Goal: Task Accomplishment & Management: Use online tool/utility

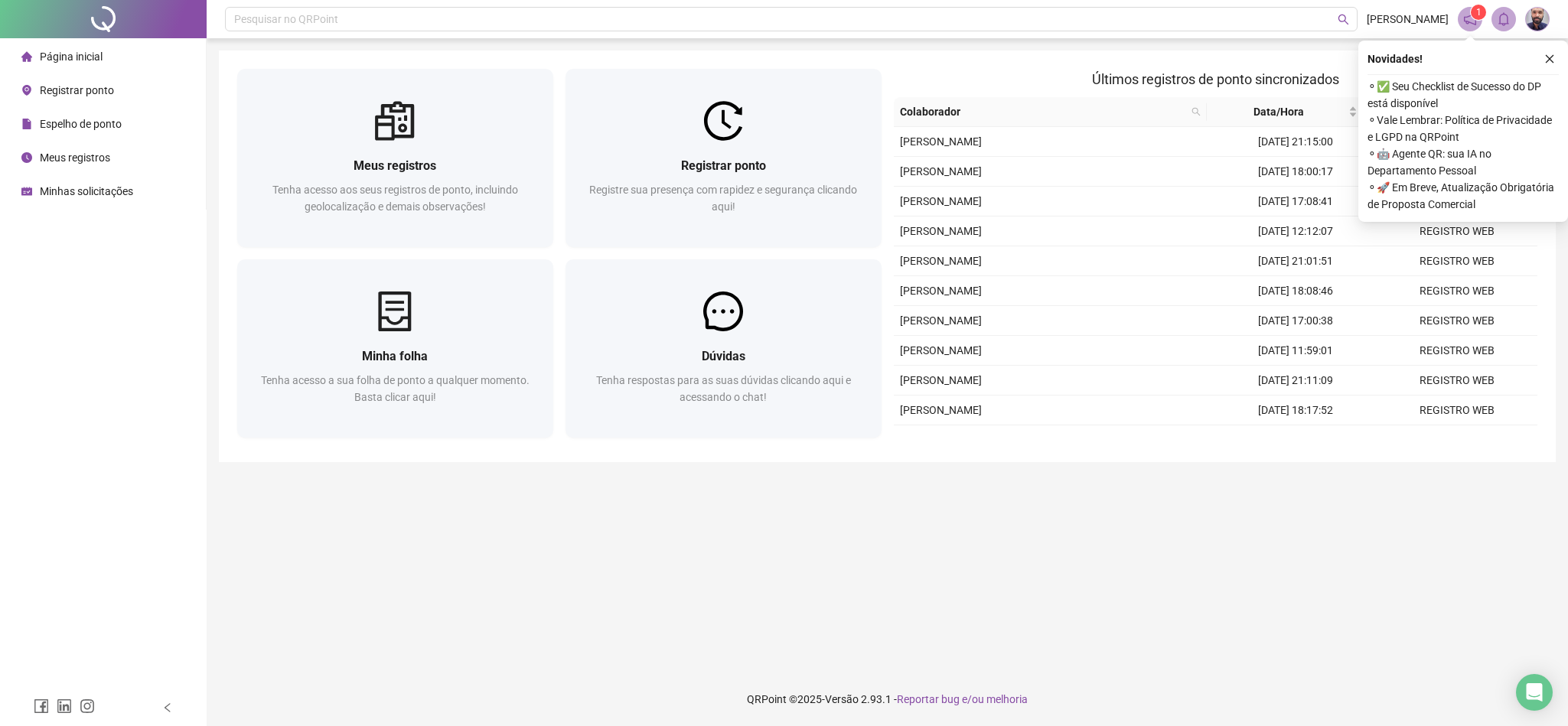
click at [894, 531] on main "Meus registros Tenha acesso aos seus registros de ponto, incluindo geolocalizaç…" at bounding box center [887, 355] width 1337 height 610
click at [1552, 67] on button "button" at bounding box center [1550, 59] width 18 height 18
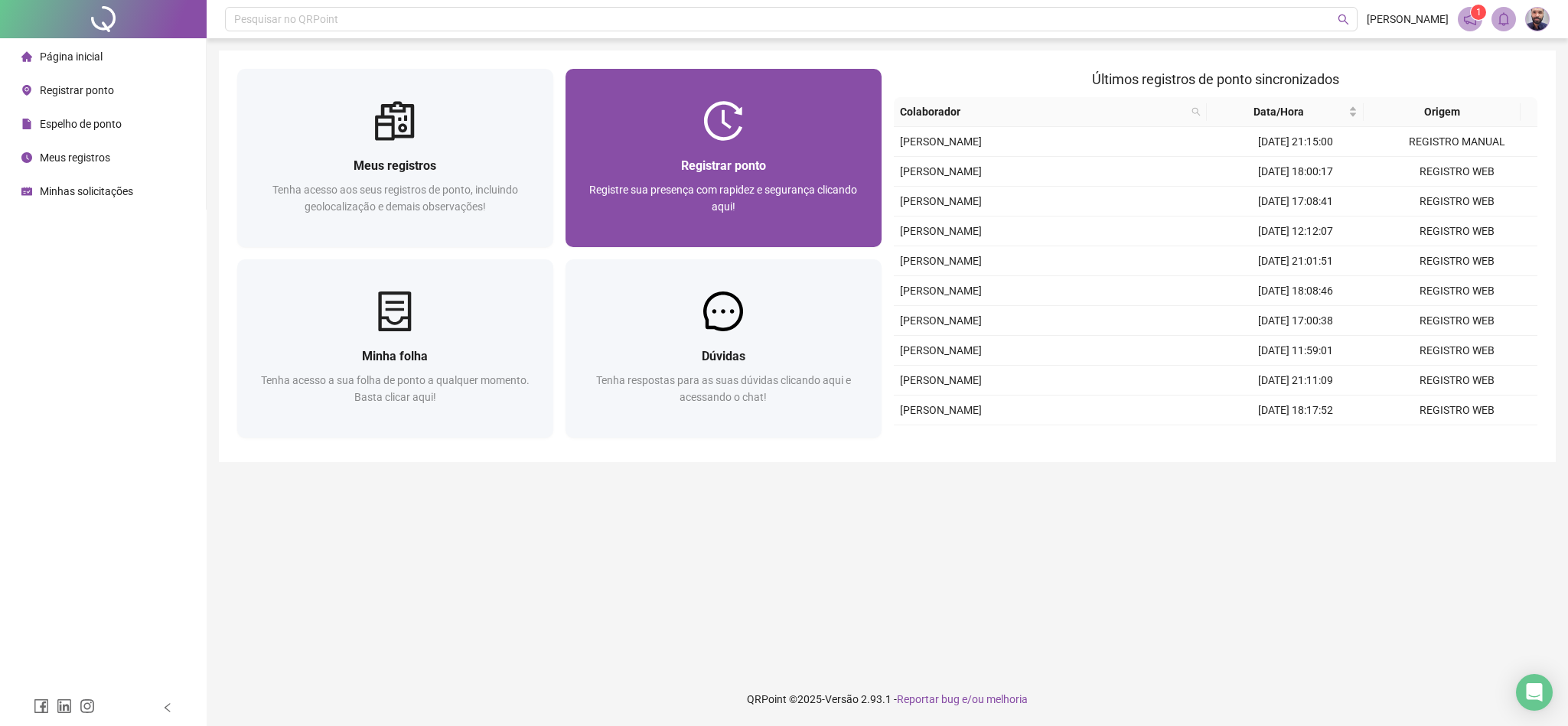
click at [570, 141] on div "Registrar ponto Registre sua presença com rapidez e segurança clicando aqui!" at bounding box center [723, 194] width 316 height 106
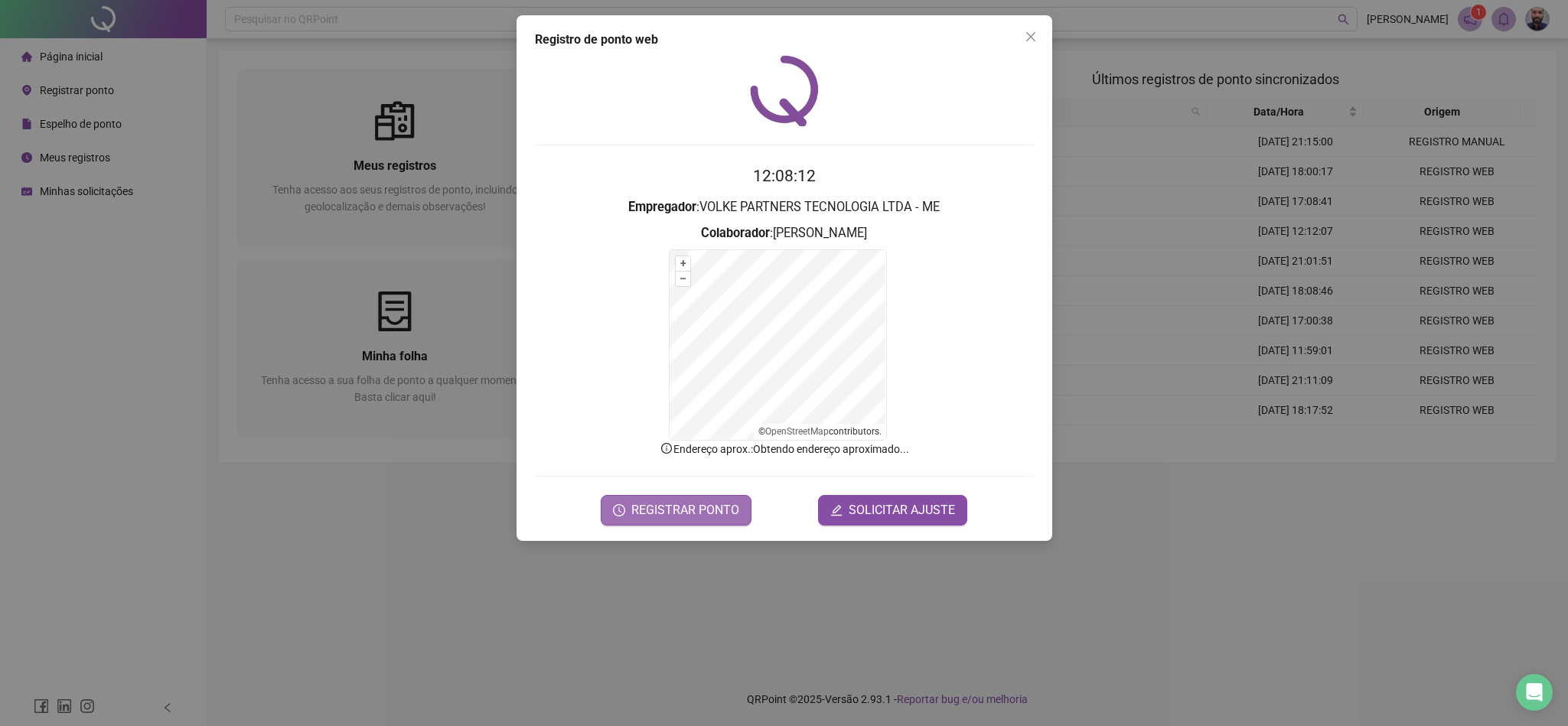
click at [711, 513] on span "REGISTRAR PONTO" at bounding box center [685, 511] width 108 height 18
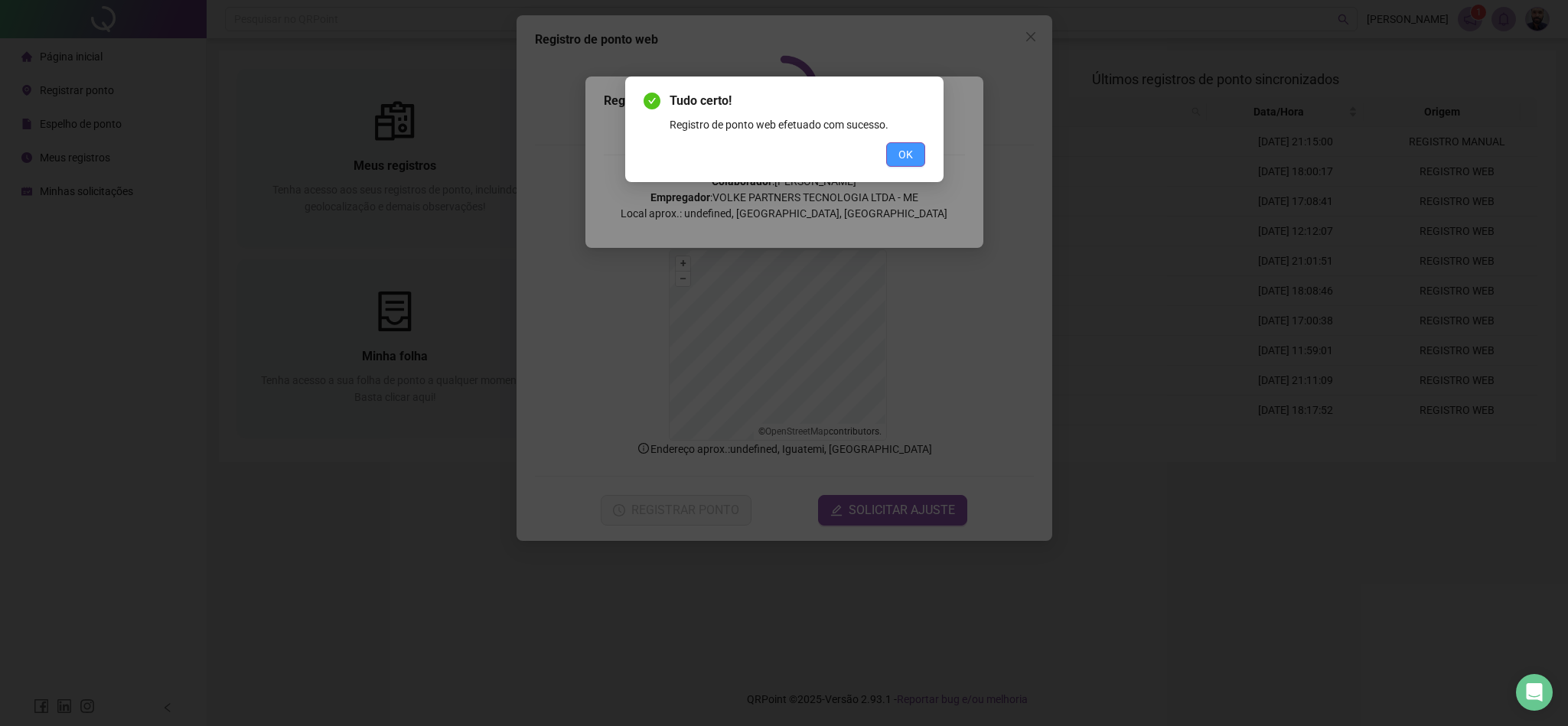
click at [911, 159] on span "OK" at bounding box center [906, 154] width 14 height 17
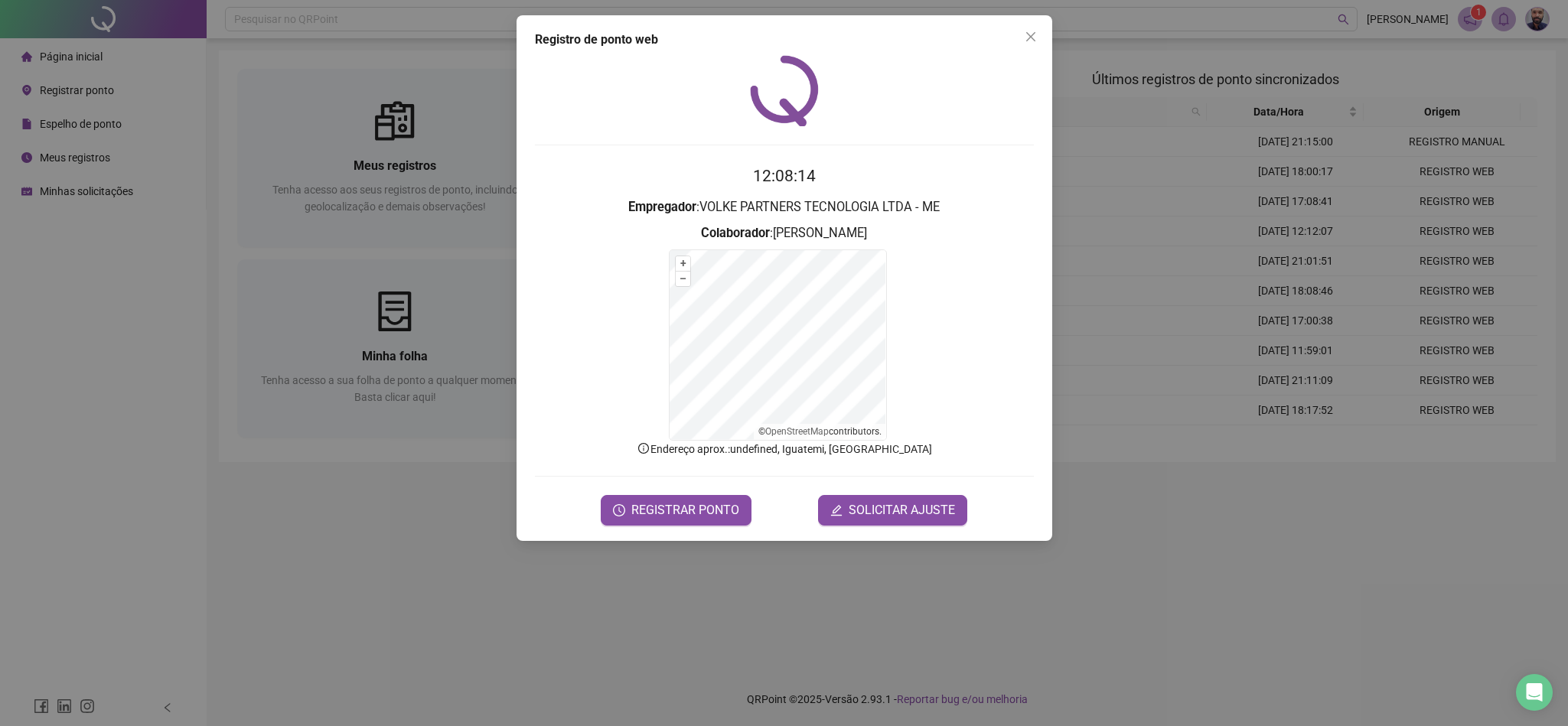
click at [1021, 46] on button "Close" at bounding box center [1030, 36] width 24 height 24
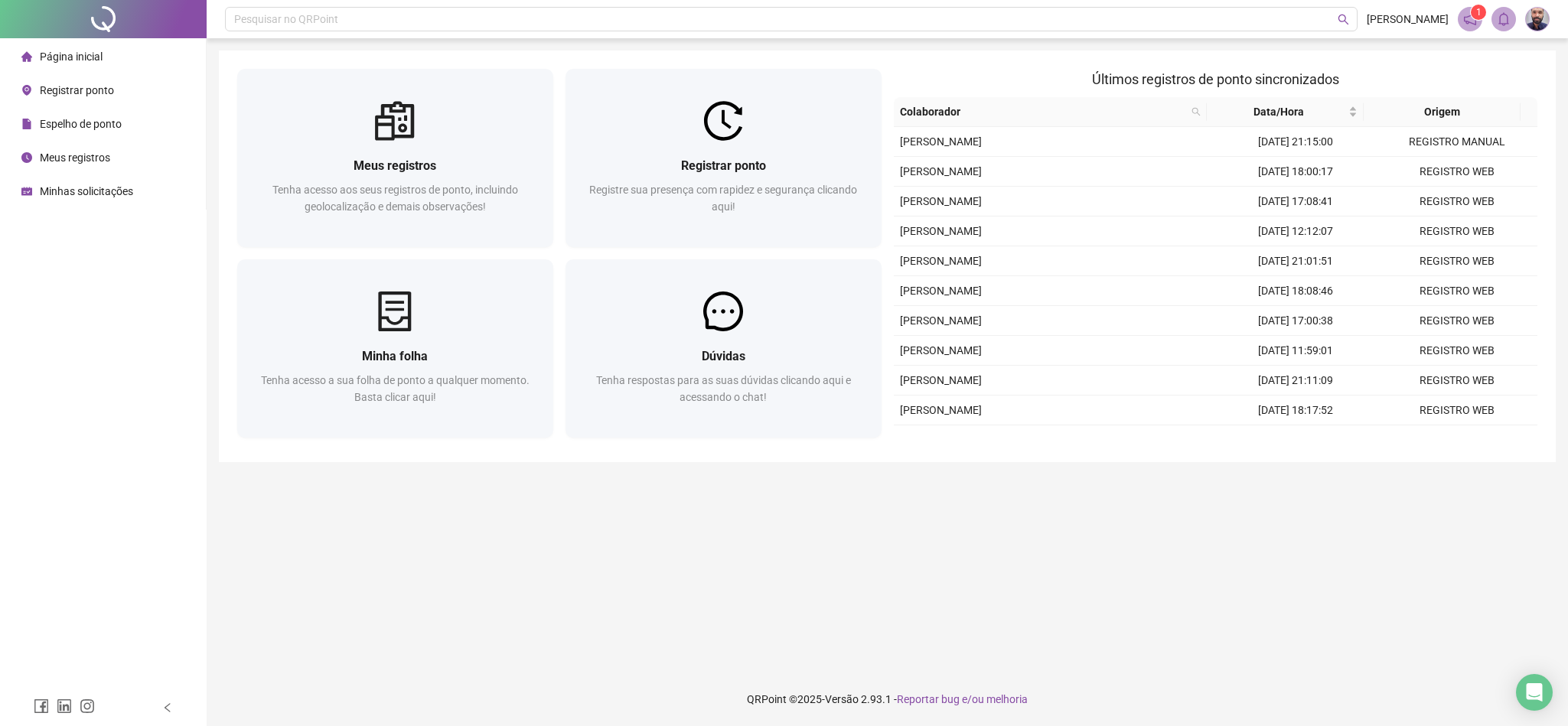
click at [79, 189] on span "Minhas solicitações" at bounding box center [86, 192] width 94 height 13
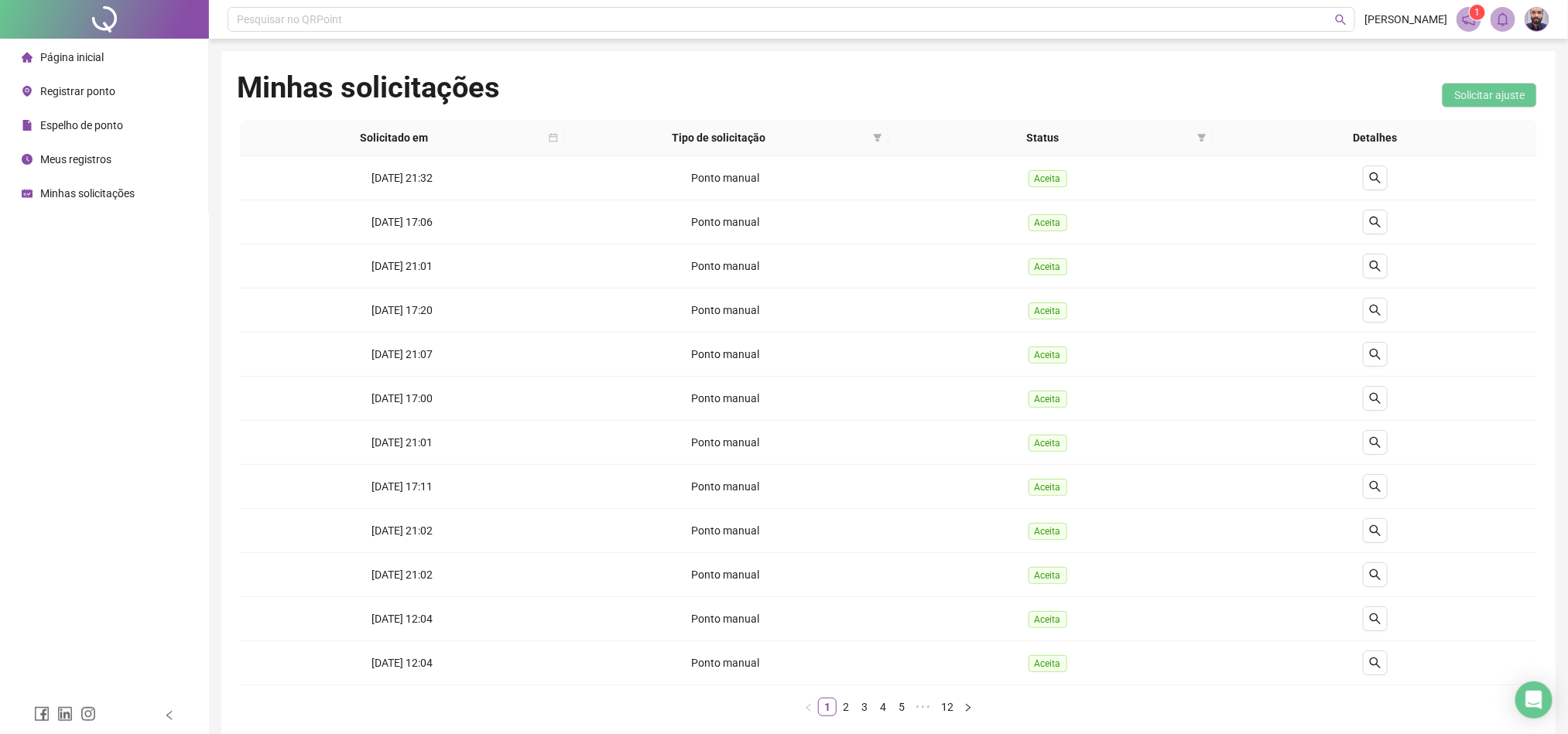
click at [79, 54] on span "Página inicial" at bounding box center [72, 57] width 64 height 13
